Goal: Transaction & Acquisition: Download file/media

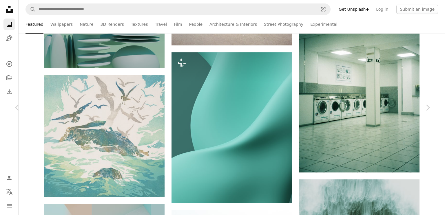
scroll to position [7580, 0]
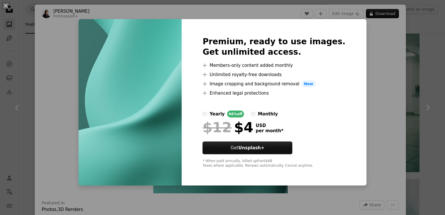
click at [367, 74] on div "An X shape Premium, ready to use images. Get unlimited access. A plus sign Memb…" at bounding box center [222, 107] width 445 height 215
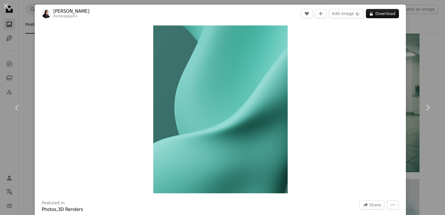
click at [425, 50] on div "An X shape Chevron left Chevron right [PERSON_NAME] For Unsplash+ A heart A plu…" at bounding box center [222, 107] width 445 height 215
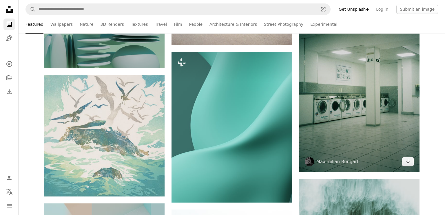
scroll to position [7579, 0]
click at [379, 110] on img at bounding box center [359, 83] width 120 height 180
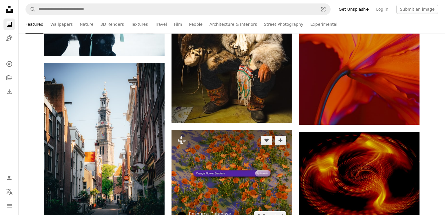
scroll to position [9047, 0]
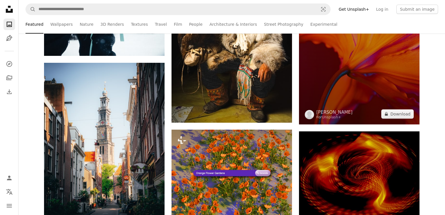
click at [337, 73] on img at bounding box center [359, 34] width 120 height 181
click at [385, 83] on img at bounding box center [359, 34] width 120 height 181
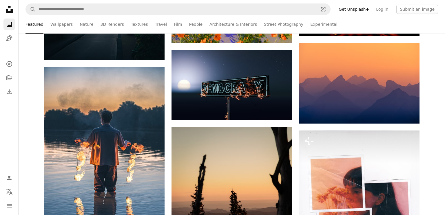
scroll to position [9230, 0]
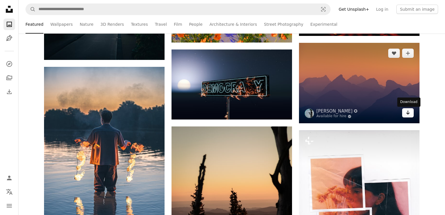
click at [408, 112] on icon "Download" at bounding box center [408, 113] width 4 height 4
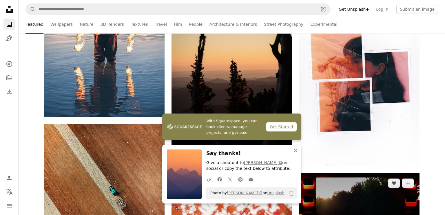
scroll to position [9383, 0]
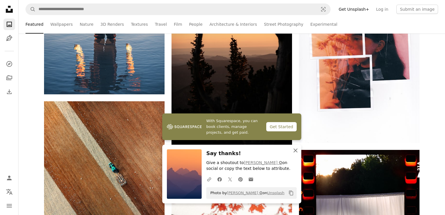
click at [297, 148] on icon "An X shape" at bounding box center [295, 150] width 7 height 7
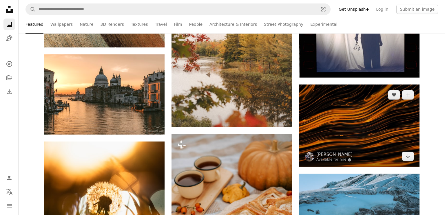
scroll to position [9597, 0]
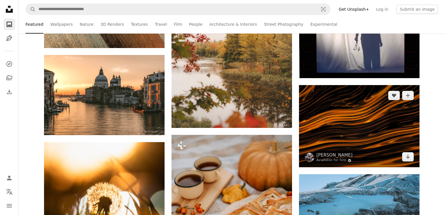
click at [372, 140] on img at bounding box center [359, 126] width 120 height 82
click at [405, 160] on link "Arrow pointing down" at bounding box center [408, 156] width 12 height 9
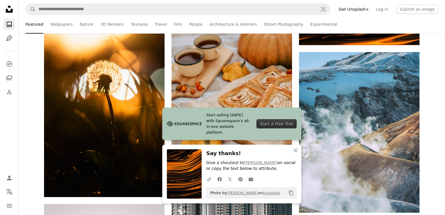
scroll to position [9719, 0]
click at [296, 151] on icon "An X shape" at bounding box center [295, 150] width 7 height 7
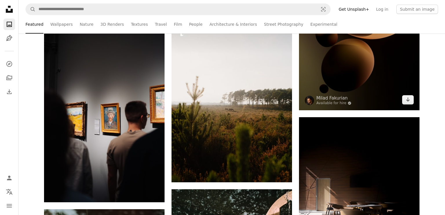
scroll to position [11644, 0]
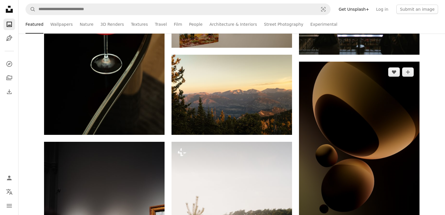
click at [371, 144] on img at bounding box center [359, 146] width 120 height 168
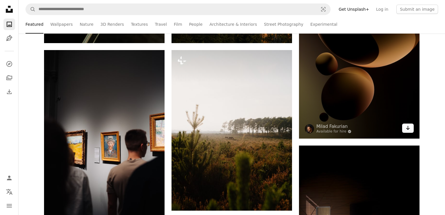
click at [410, 132] on link "Arrow pointing down" at bounding box center [408, 128] width 12 height 9
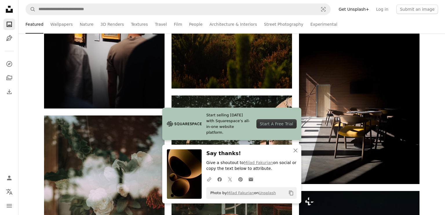
scroll to position [11858, 0]
click at [294, 150] on icon "An X shape" at bounding box center [295, 150] width 7 height 7
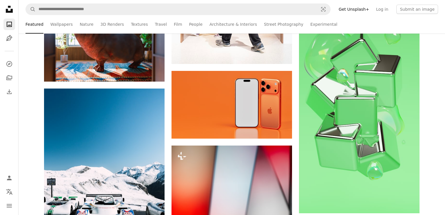
scroll to position [13753, 0]
